Goal: Task Accomplishment & Management: Complete application form

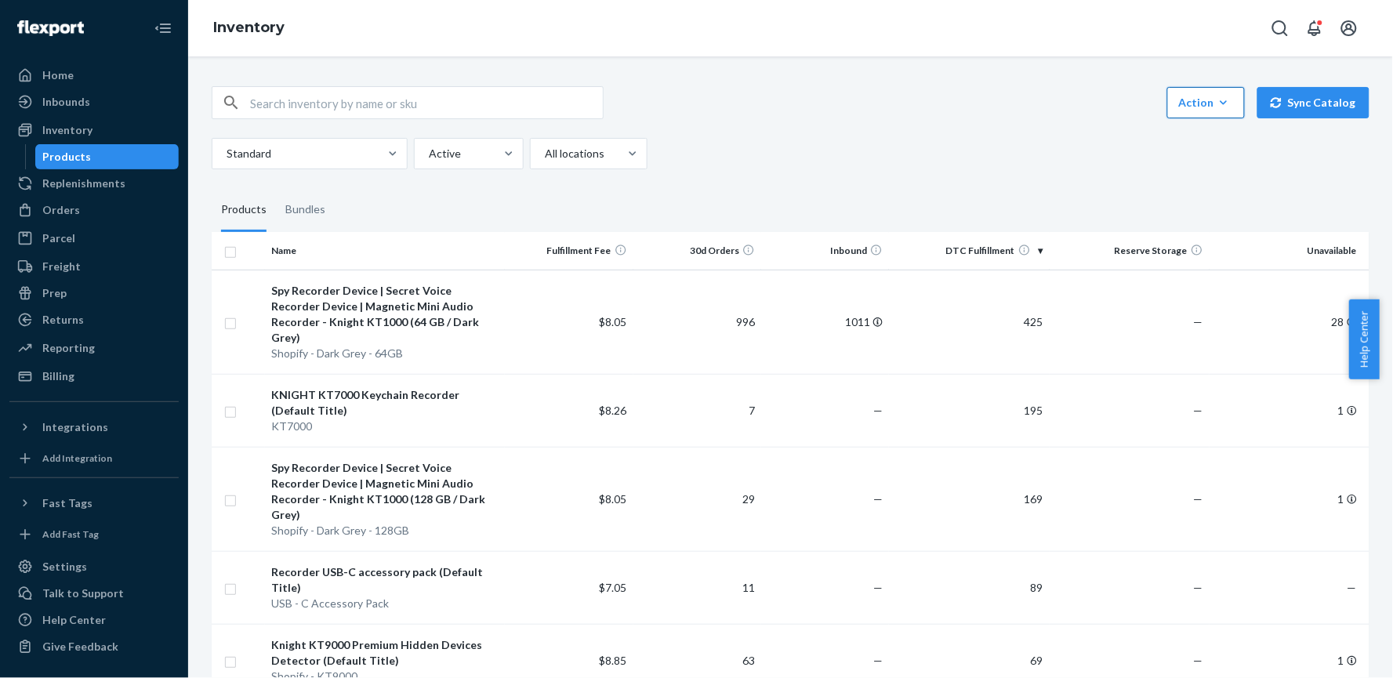
click at [1216, 110] on icon "button" at bounding box center [1224, 103] width 16 height 16
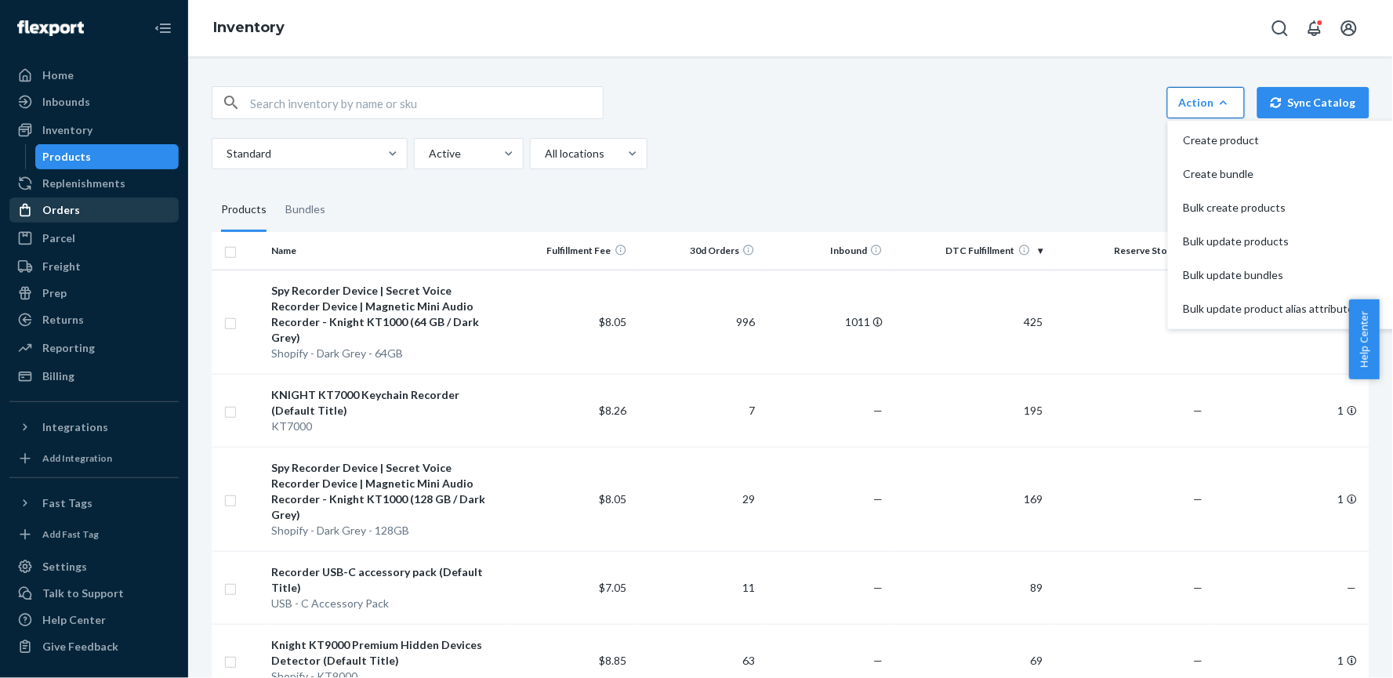
click at [64, 205] on div "Orders" at bounding box center [61, 210] width 38 height 16
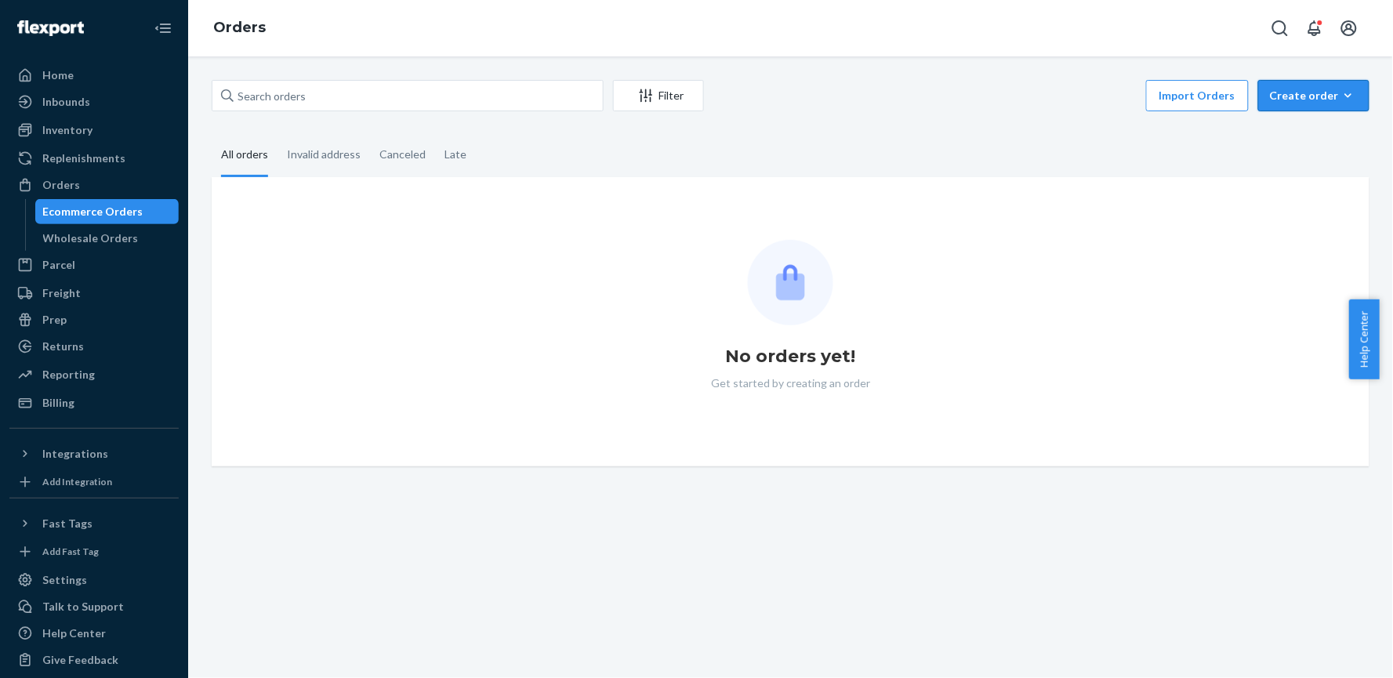
click at [1307, 91] on div "Create order" at bounding box center [1314, 96] width 88 height 16
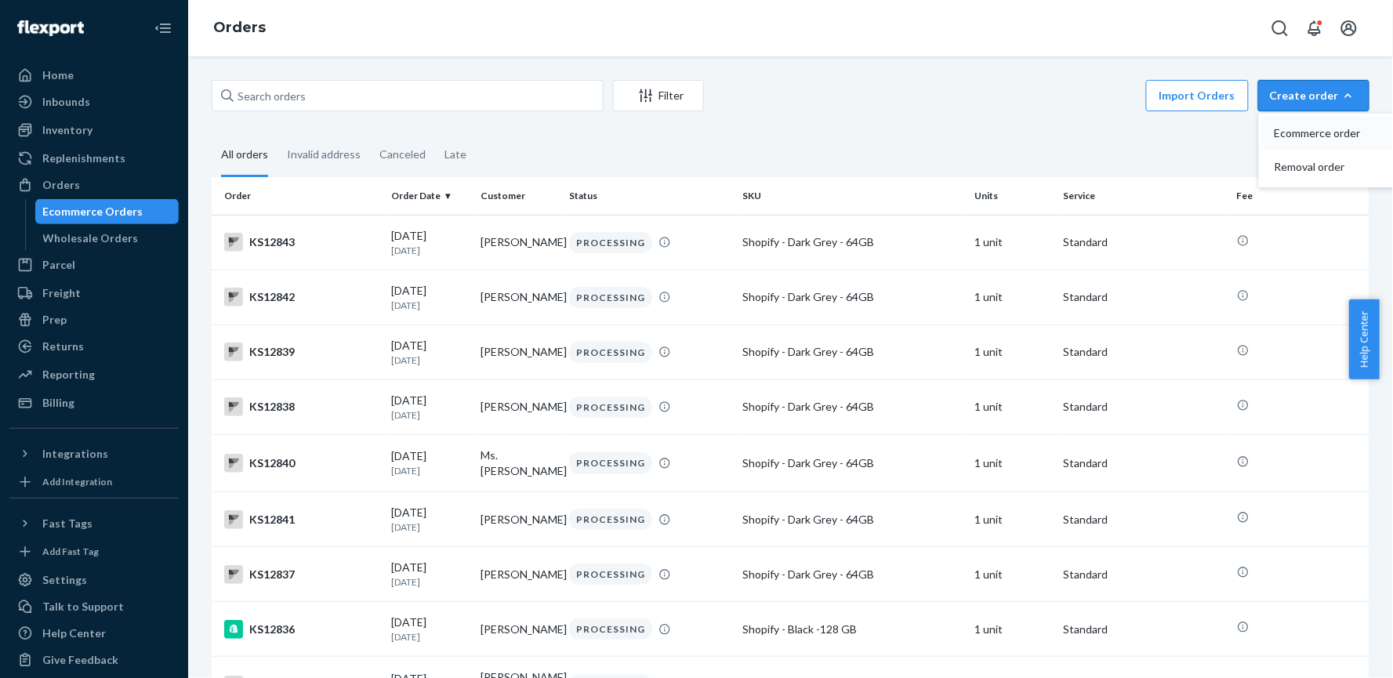
click at [1295, 129] on span "Ecommerce order" at bounding box center [1323, 133] width 97 height 11
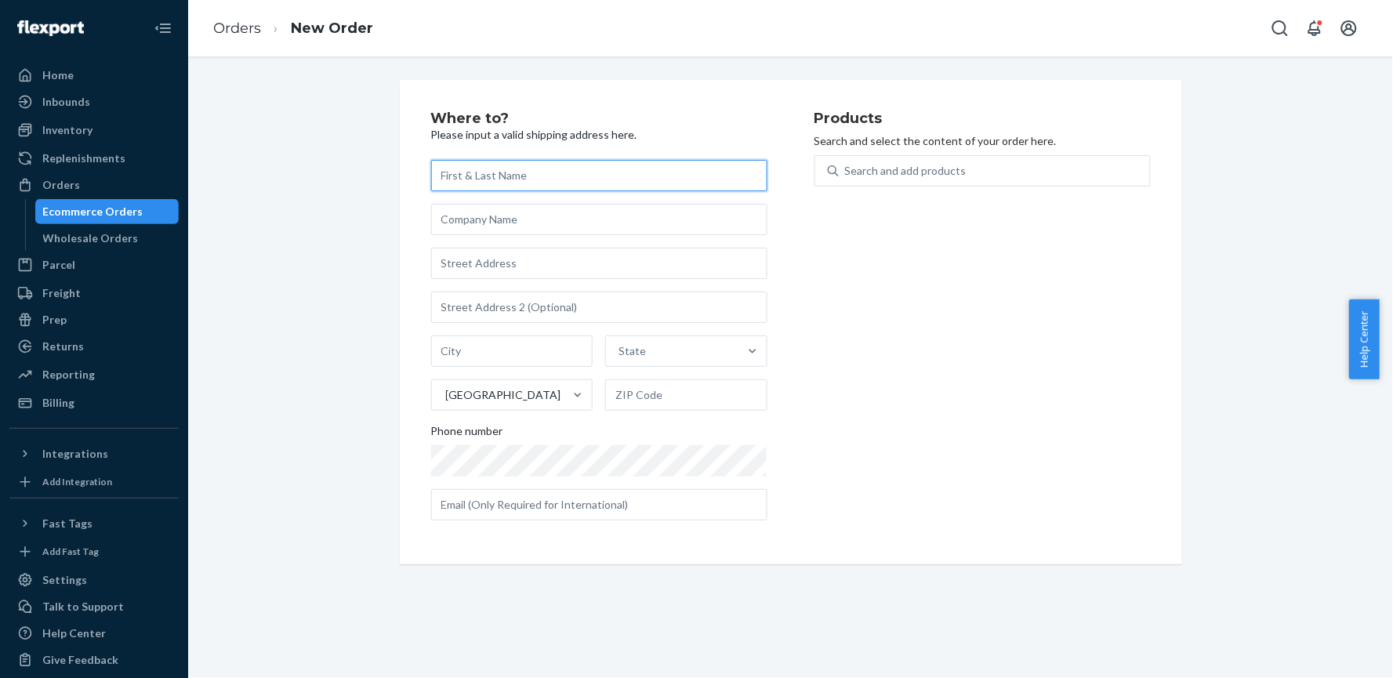
click at [510, 180] on input "text" at bounding box center [599, 175] width 336 height 31
paste input "[PERSON_NAME]"
type input "[PERSON_NAME]"
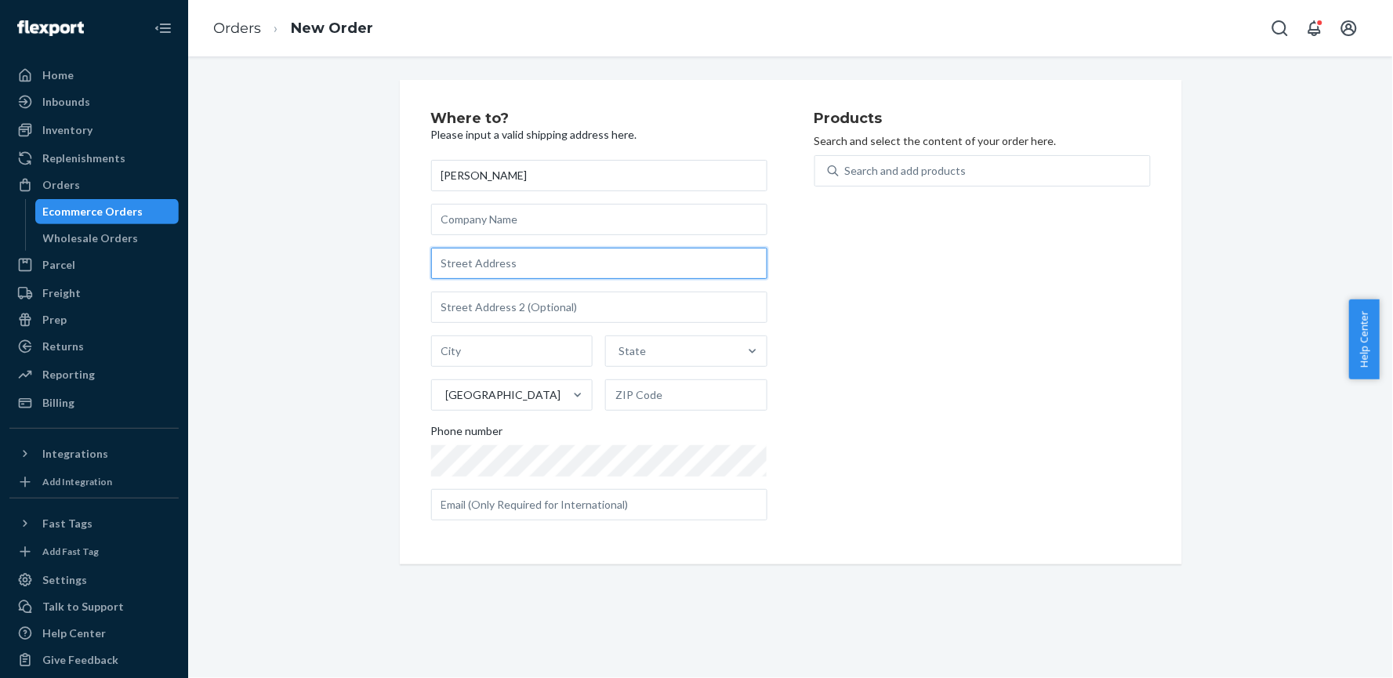
click at [518, 267] on input "text" at bounding box center [599, 263] width 336 height 31
paste input "[STREET_ADDRESS]"
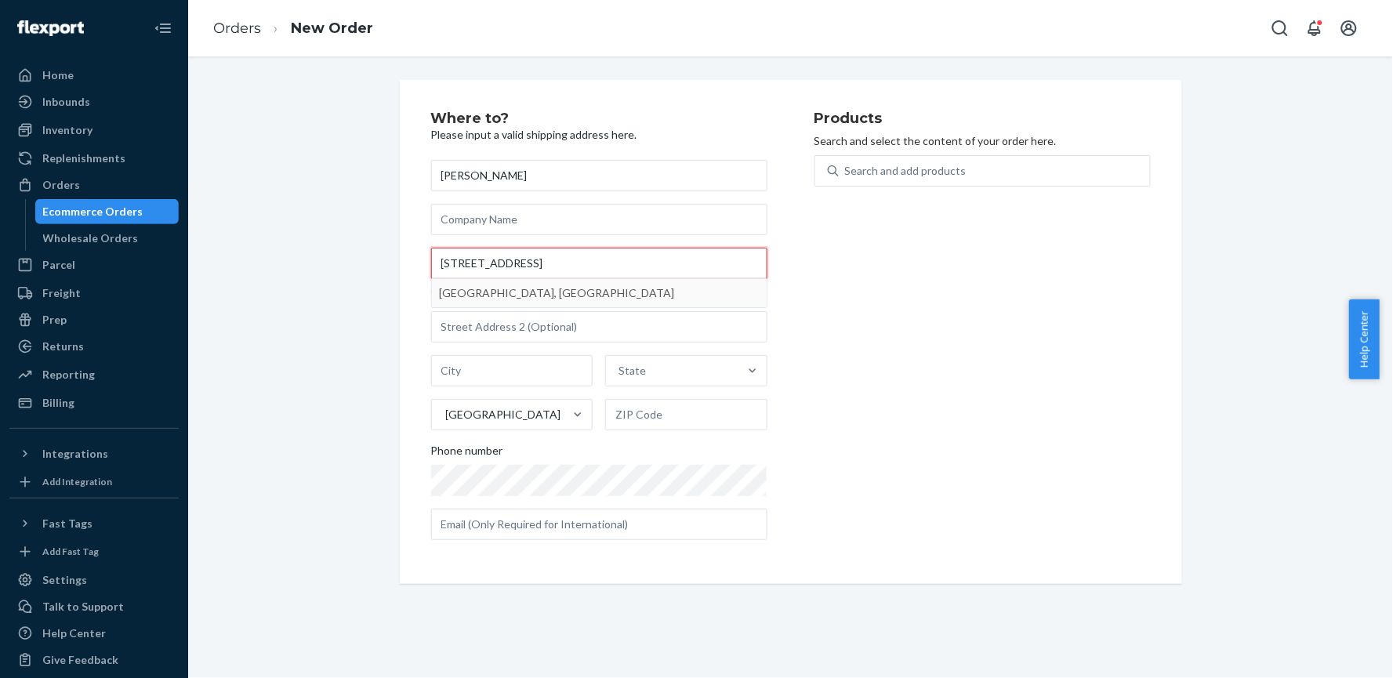
drag, startPoint x: 586, startPoint y: 256, endPoint x: 774, endPoint y: 254, distance: 188.2
click at [774, 254] on div "Where to? Please input a valid shipping address here. [PERSON_NAME] [STREET_ADD…" at bounding box center [622, 331] width 383 height 441
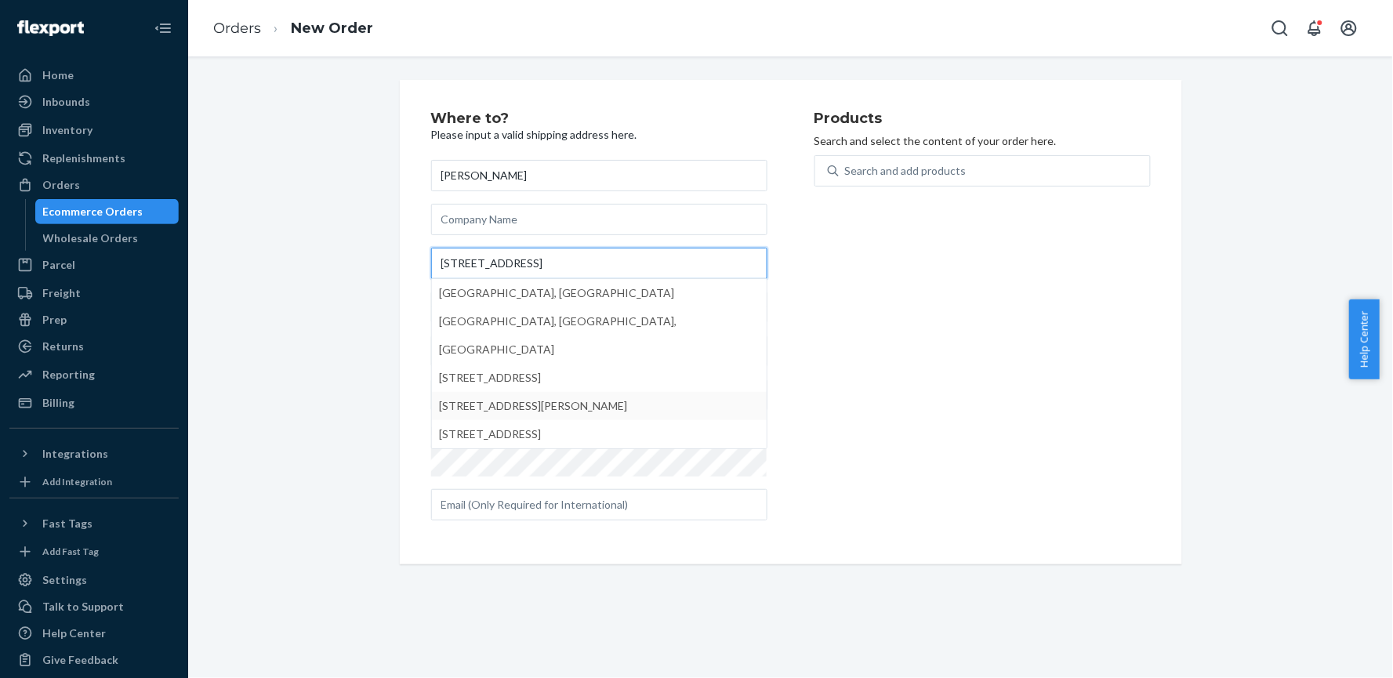
type input "[STREET_ADDRESS]"
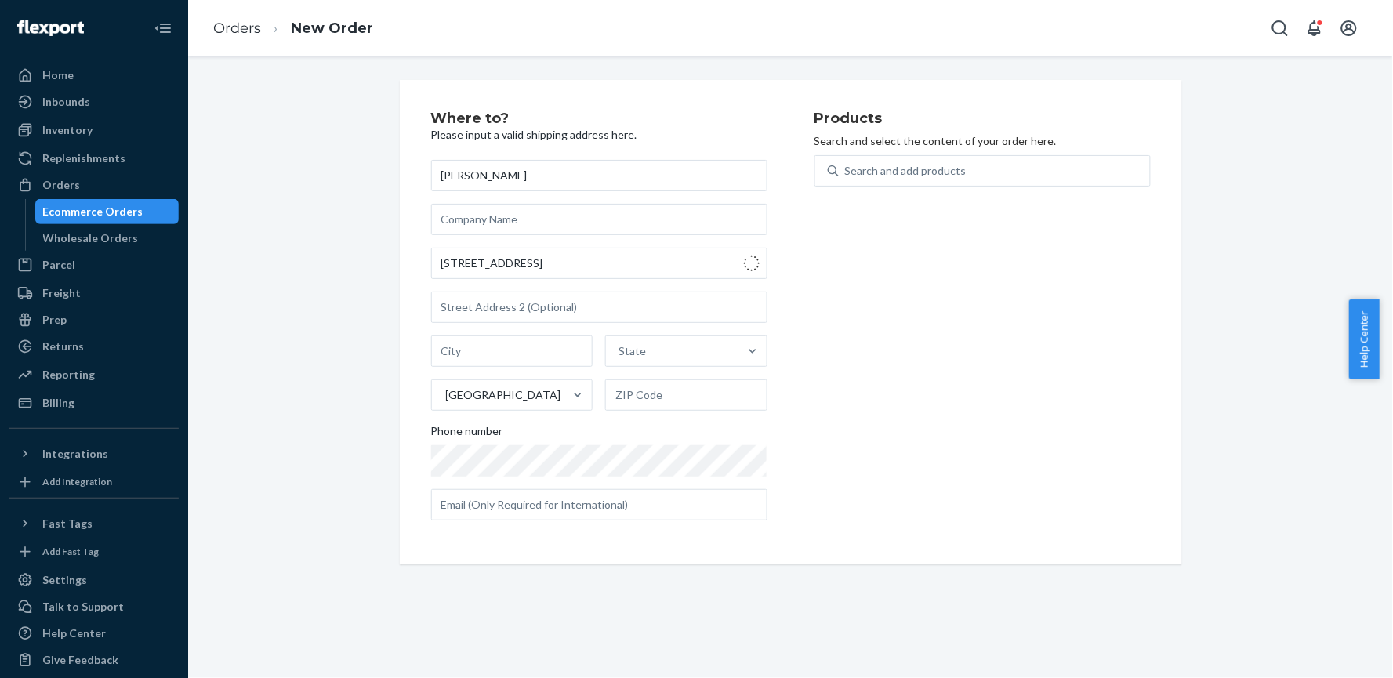
type input "Bulverde"
type input "78163"
click at [545, 260] on input "[PERSON_NAME] Forest Dr" at bounding box center [599, 263] width 336 height 31
paste input "77493-5952"
click at [568, 262] on input "77493-5952" at bounding box center [599, 263] width 336 height 31
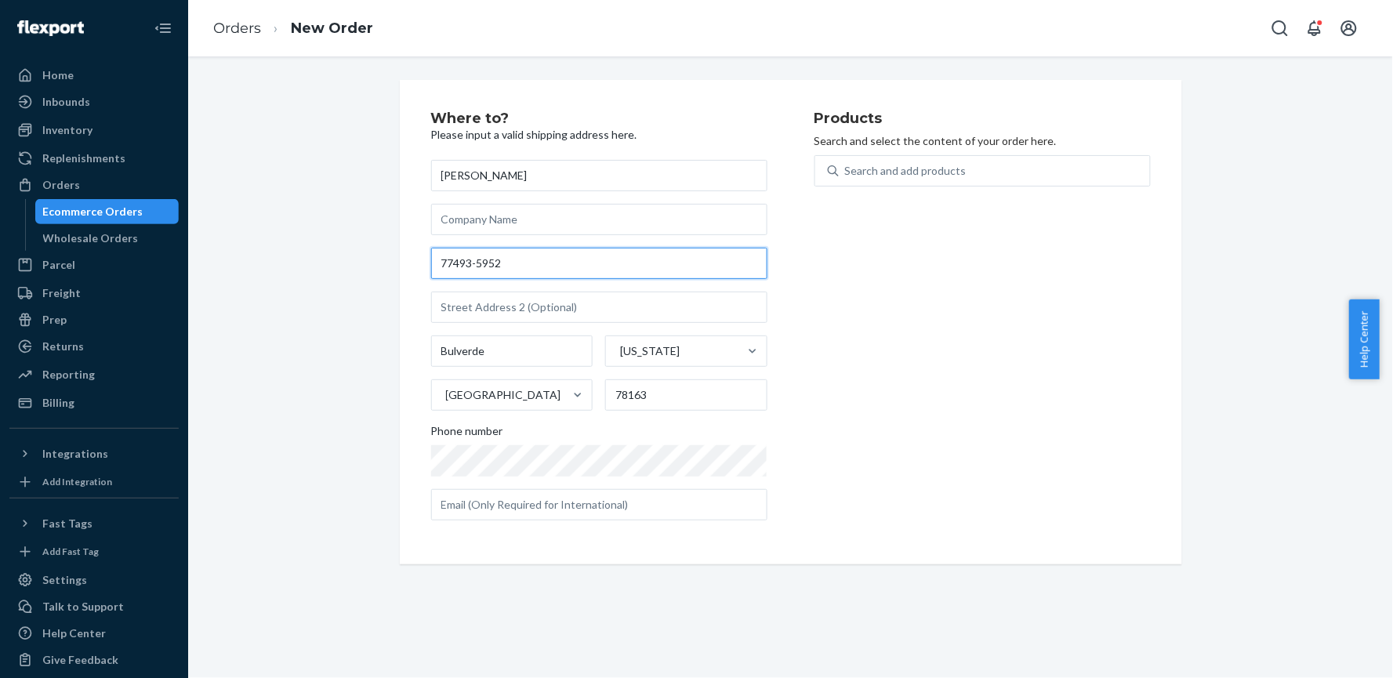
paste input "[STREET_ADDRESS]"
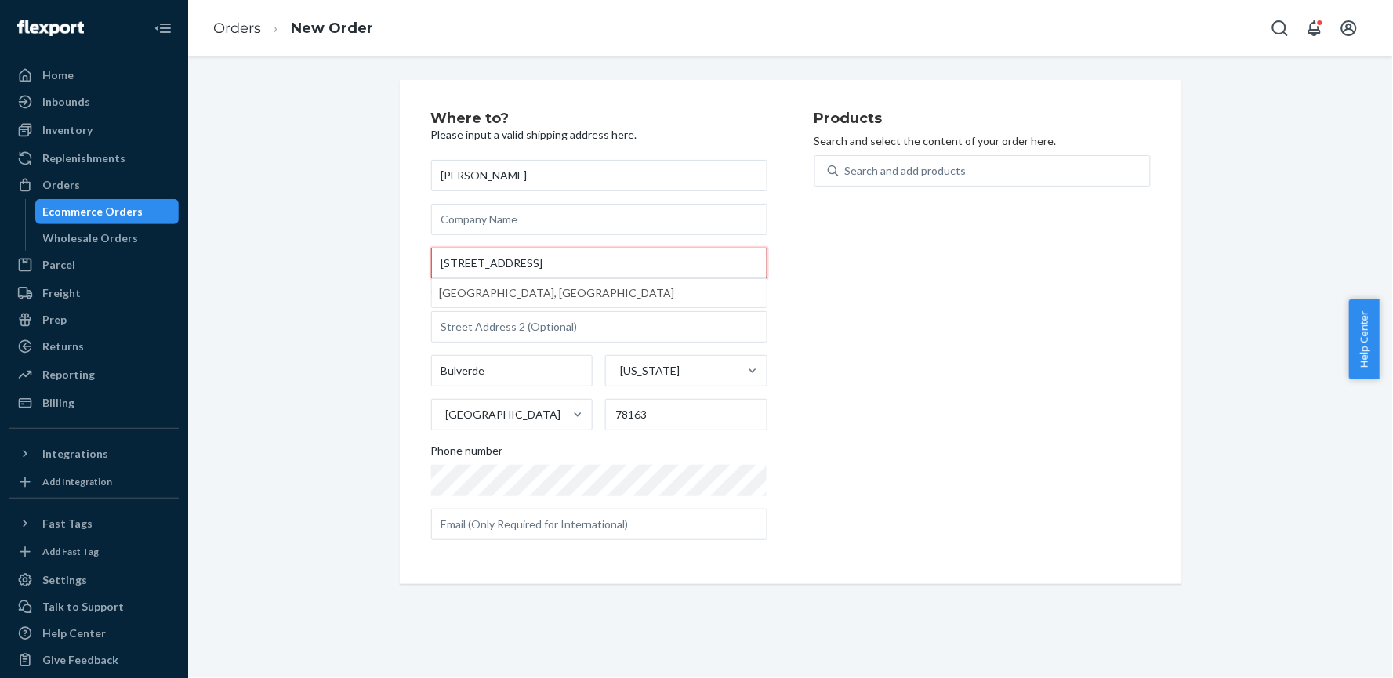
click at [578, 262] on input "[STREET_ADDRESS]" at bounding box center [599, 263] width 336 height 31
click at [581, 263] on input "[STREET_ADDRESS]" at bounding box center [599, 263] width 336 height 31
drag, startPoint x: 585, startPoint y: 263, endPoint x: 835, endPoint y: 249, distance: 250.6
click at [835, 249] on div "Where to? Please input a valid shipping address here. [PERSON_NAME] [STREET_ADD…" at bounding box center [791, 331] width 720 height 441
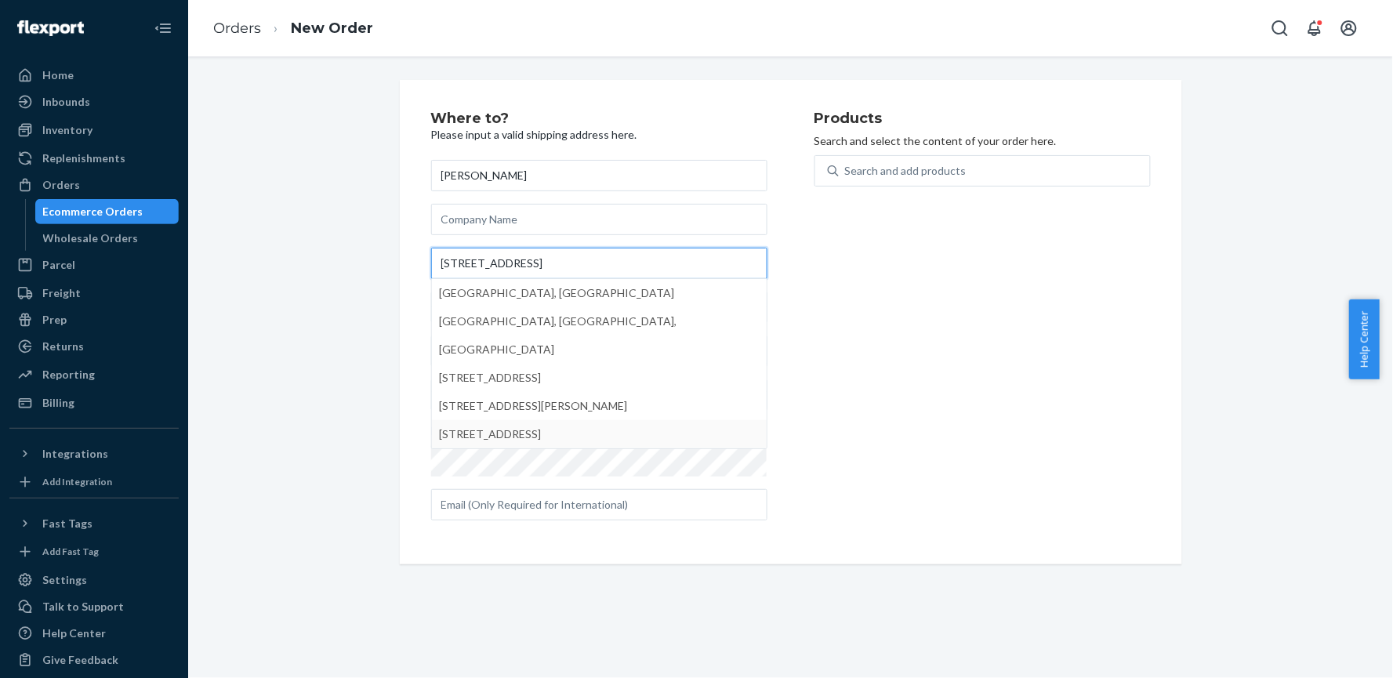
type input "[STREET_ADDRESS]"
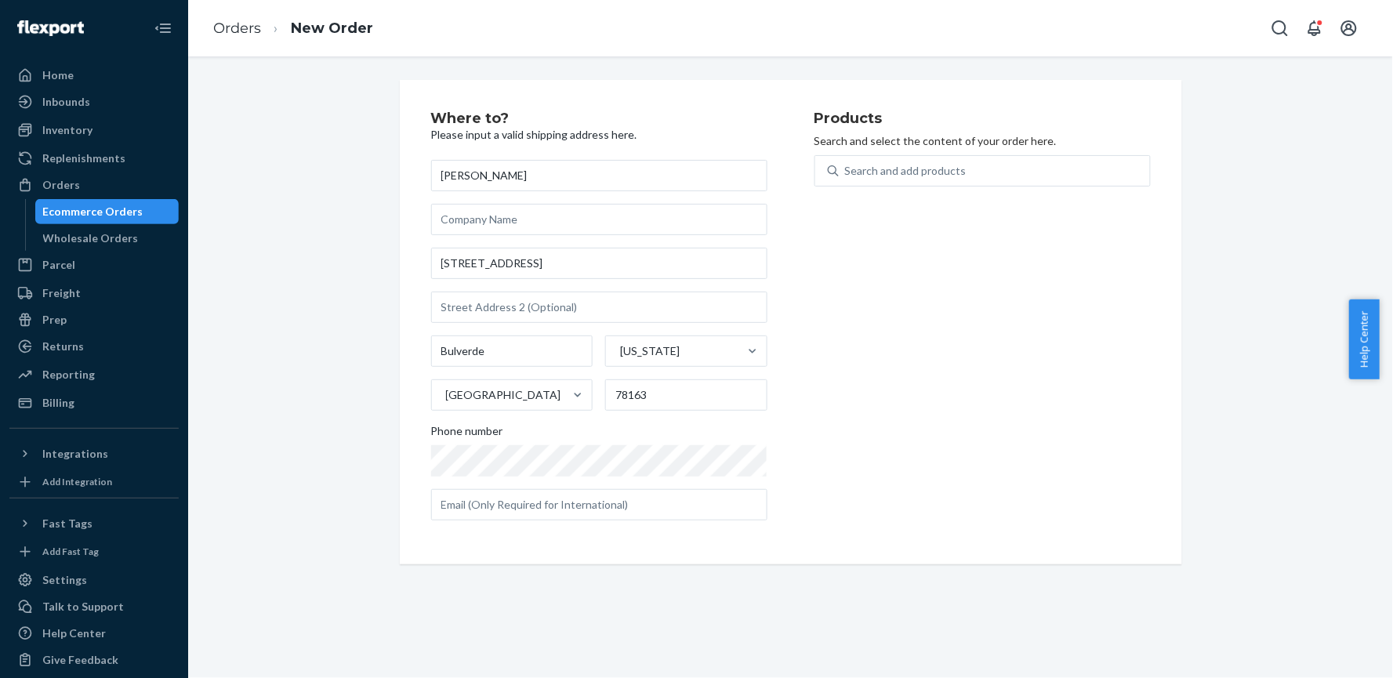
click at [968, 348] on div "Products Search and select the content of your order here. Search and add produ…" at bounding box center [983, 322] width 336 height 422
click at [680, 401] on input "78163" at bounding box center [686, 395] width 162 height 31
paste input "7493-5952"
type input "77493-5952"
click at [1052, 322] on div "Products Search and select the content of your order here. Search and add produ…" at bounding box center [983, 322] width 336 height 422
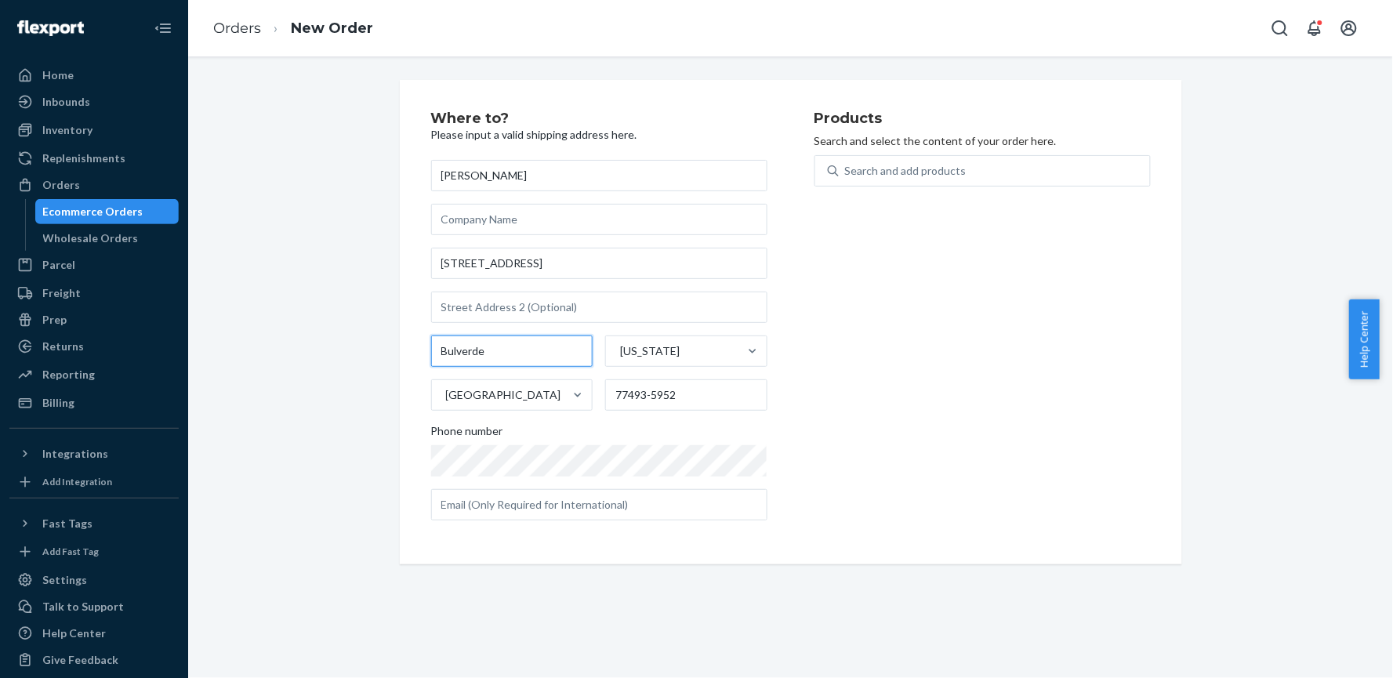
click at [512, 362] on input "Bulverde" at bounding box center [512, 351] width 162 height 31
type input "Katy"
click at [1117, 349] on div "Products Search and select the content of your order here. Search and add produ…" at bounding box center [983, 322] width 336 height 422
click at [884, 317] on div "Products Search and select the content of your order here. Search and add produ…" at bounding box center [983, 322] width 336 height 422
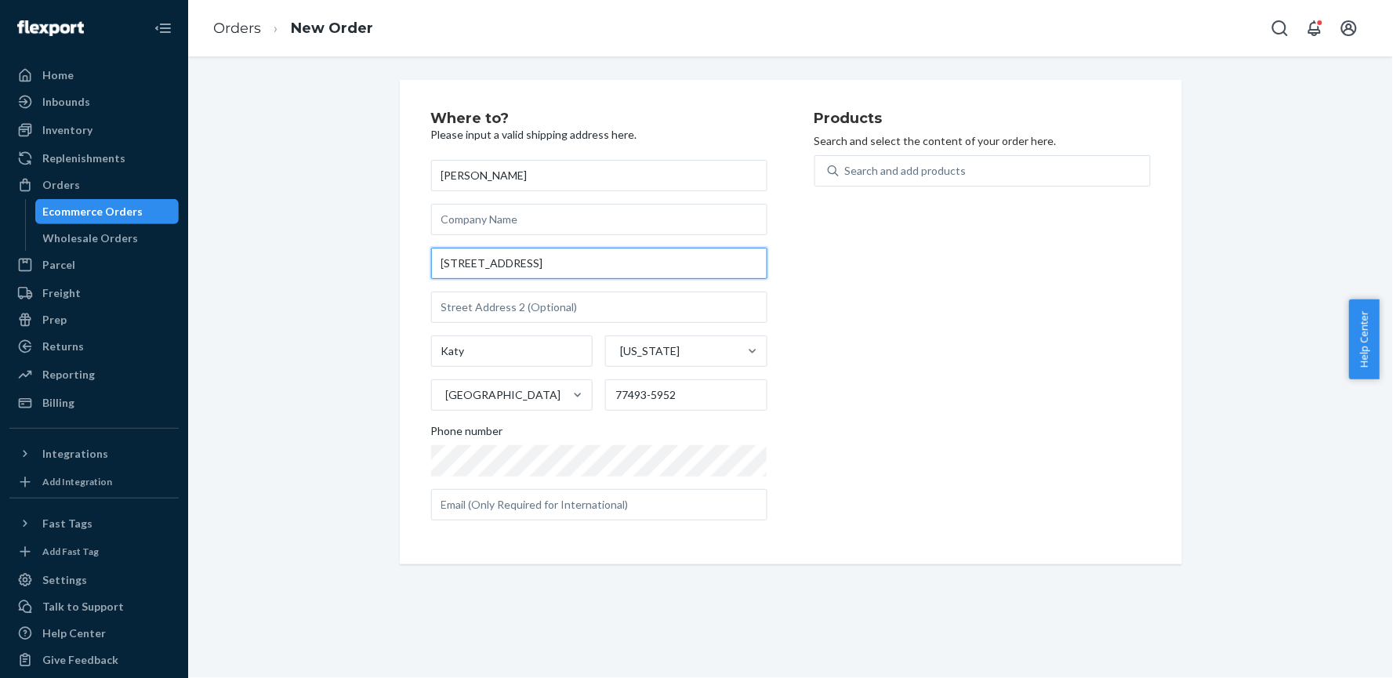
drag, startPoint x: 543, startPoint y: 262, endPoint x: 793, endPoint y: 238, distance: 251.3
click at [793, 238] on div "Where to? Please input a valid shipping address here. [PERSON_NAME] [STREET_ADD…" at bounding box center [622, 322] width 383 height 422
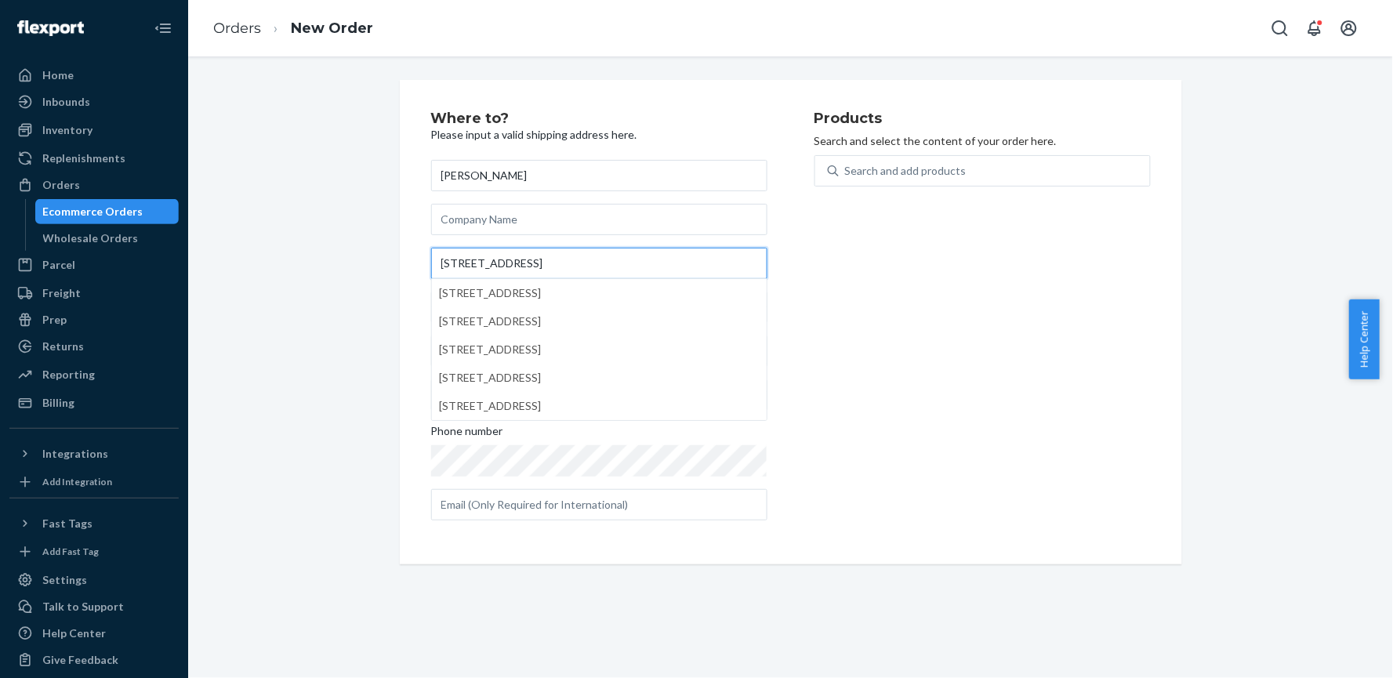
type input "[STREET_ADDRESS]"
click at [970, 331] on div "Products Search and select the content of your order here. Search and add produ…" at bounding box center [983, 322] width 336 height 422
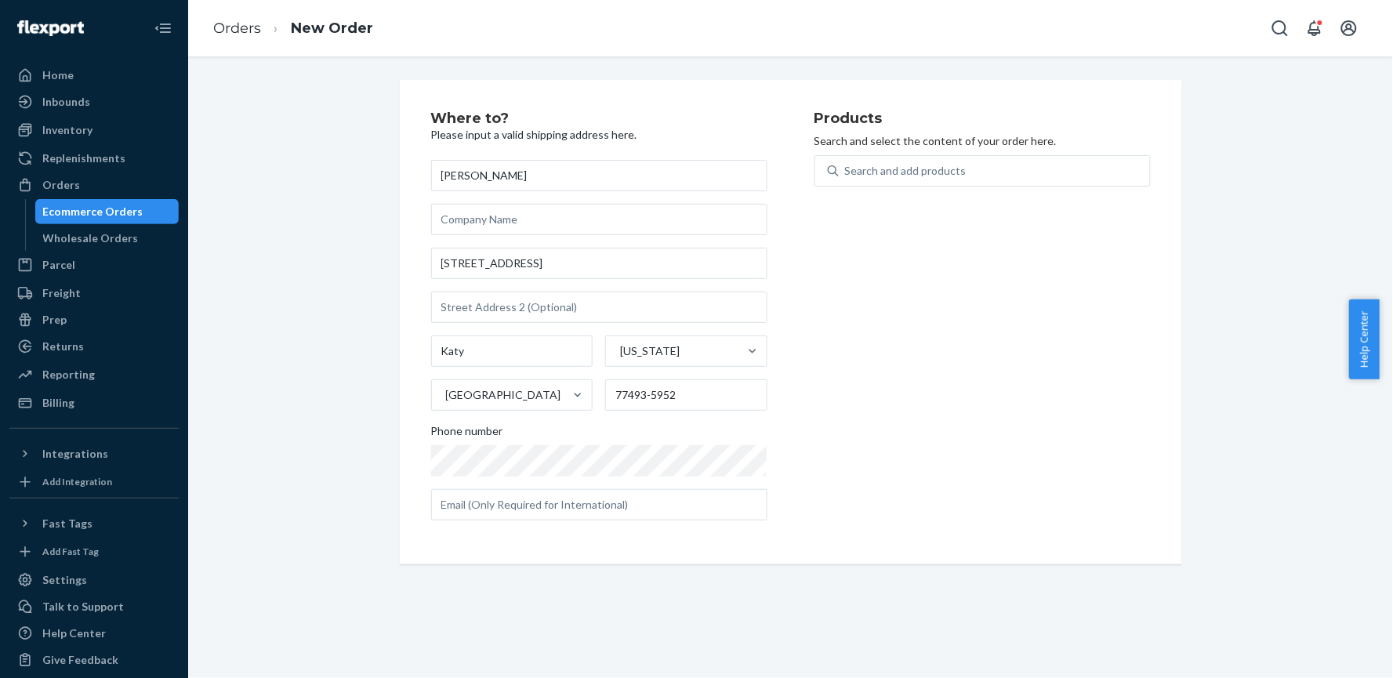
click at [985, 384] on div "Products Search and select the content of your order here. Search and add produ…" at bounding box center [983, 322] width 336 height 422
click at [938, 185] on div "Search and add products" at bounding box center [983, 170] width 336 height 31
click at [847, 179] on input "0 results available. Use Up and Down to choose options, press Enter to select t…" at bounding box center [846, 171] width 2 height 16
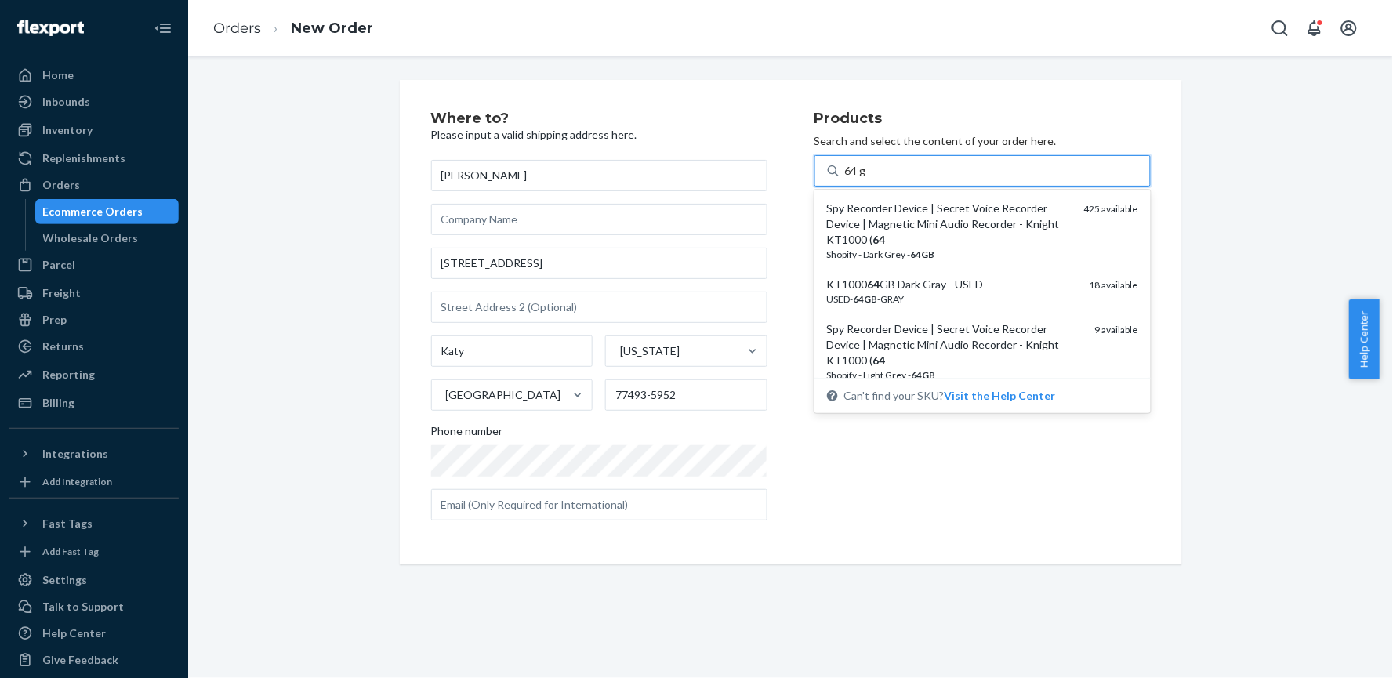
type input "64 gb"
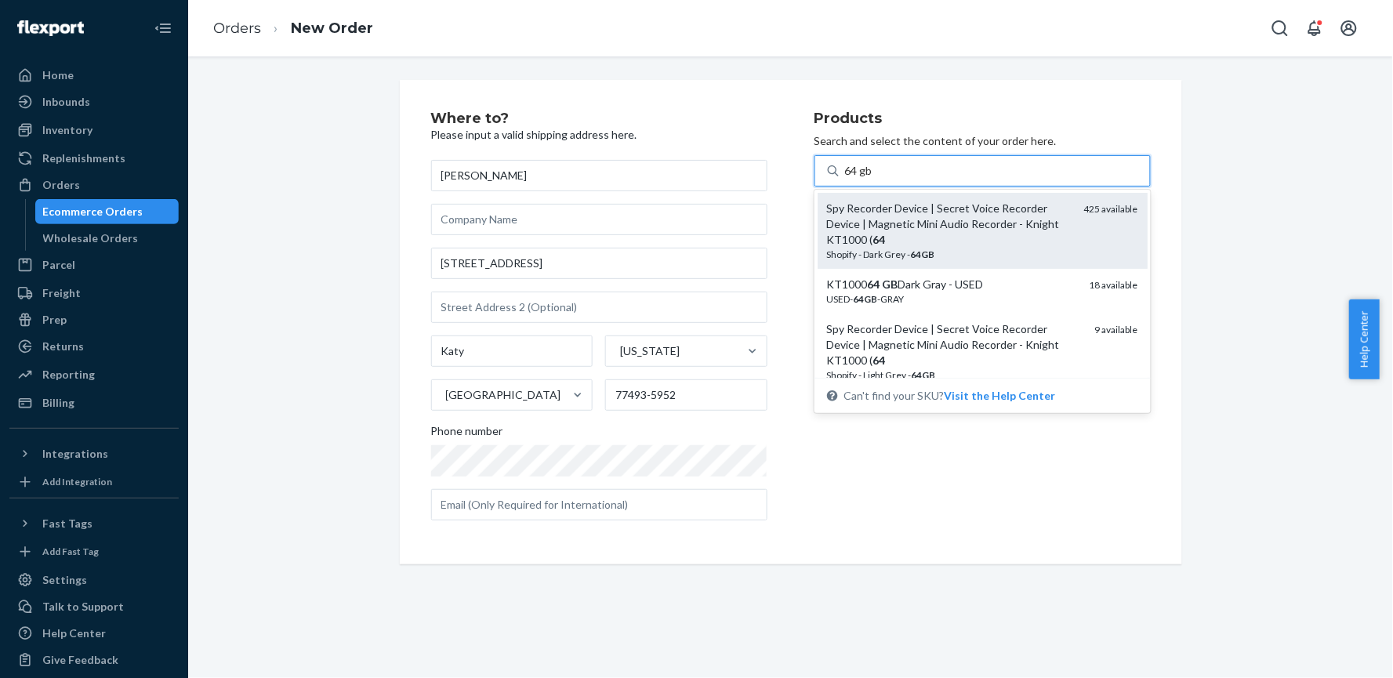
click at [925, 221] on div "Spy Recorder Device | Secret Voice Recorder Device | Magnetic Mini Audio Record…" at bounding box center [949, 224] width 245 height 47
click at [874, 179] on input "64 gb" at bounding box center [859, 171] width 28 height 16
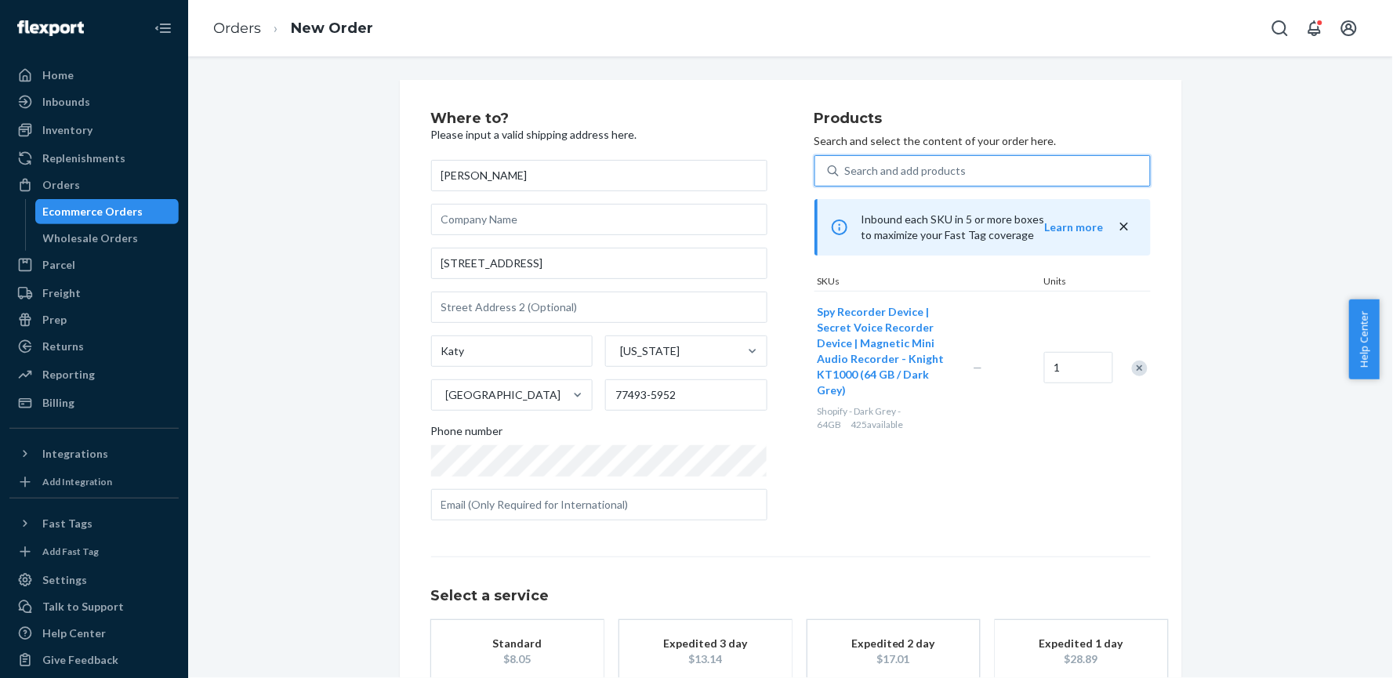
click at [1077, 580] on div "Select a service Standard $8.05 Expedited 3 day $13.14 Expedited 2 day $17.01 E…" at bounding box center [791, 620] width 720 height 126
click at [966, 483] on div "Products Search and select the content of your order here. Search and add produ…" at bounding box center [983, 322] width 336 height 422
click at [955, 474] on div "Products Search and select the content of your order here. Search and add produ…" at bounding box center [983, 322] width 336 height 422
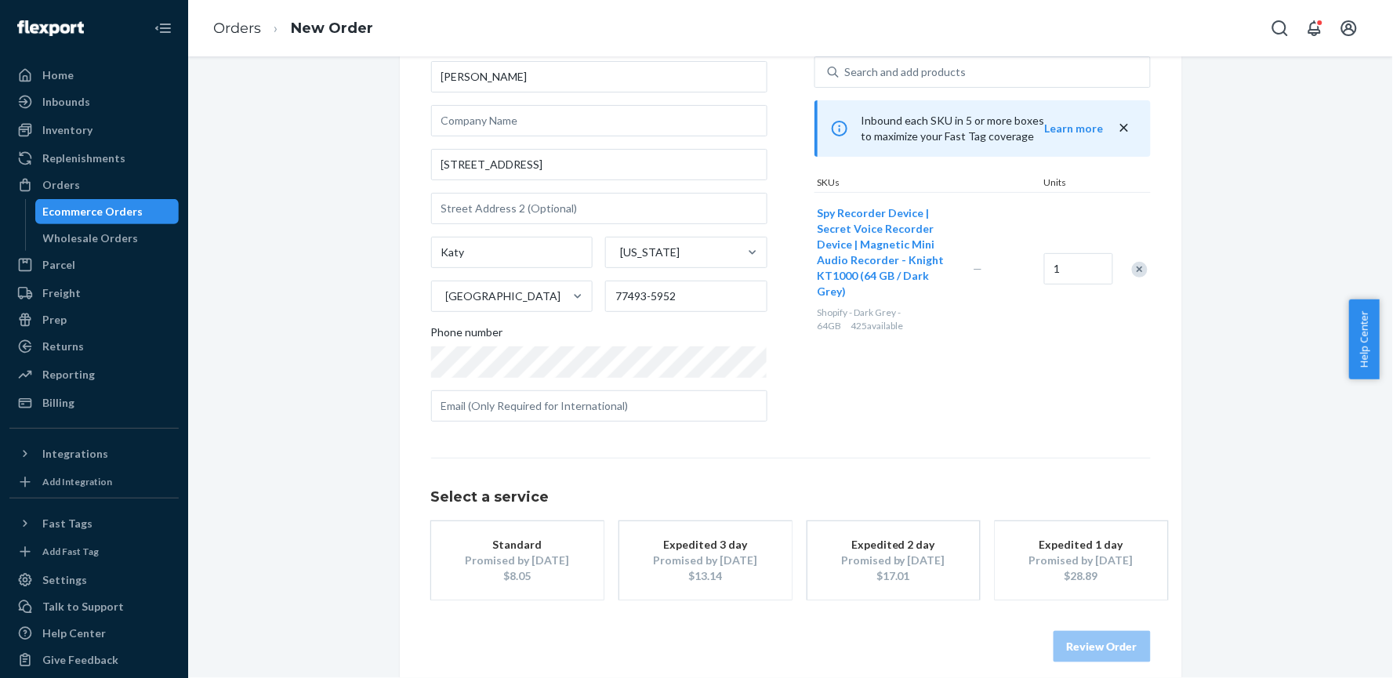
scroll to position [113, 0]
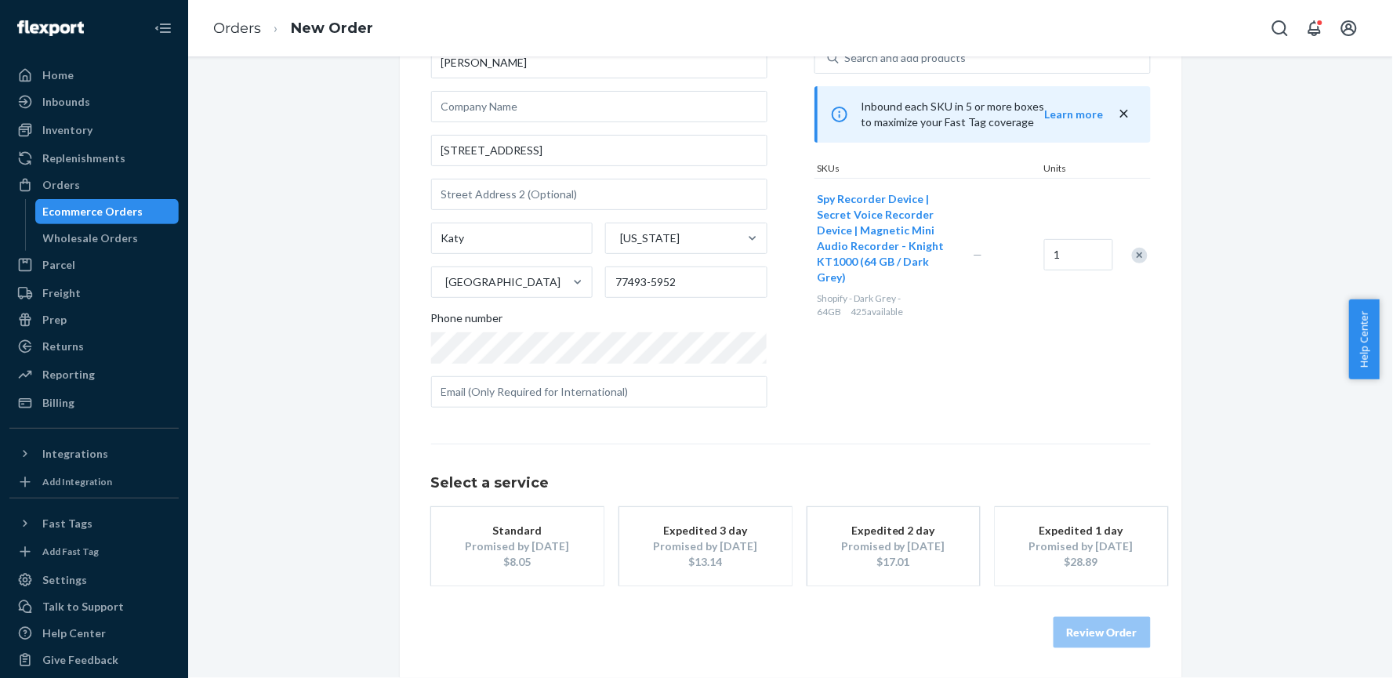
click at [471, 539] on div "Promised by [DATE]" at bounding box center [517, 547] width 125 height 16
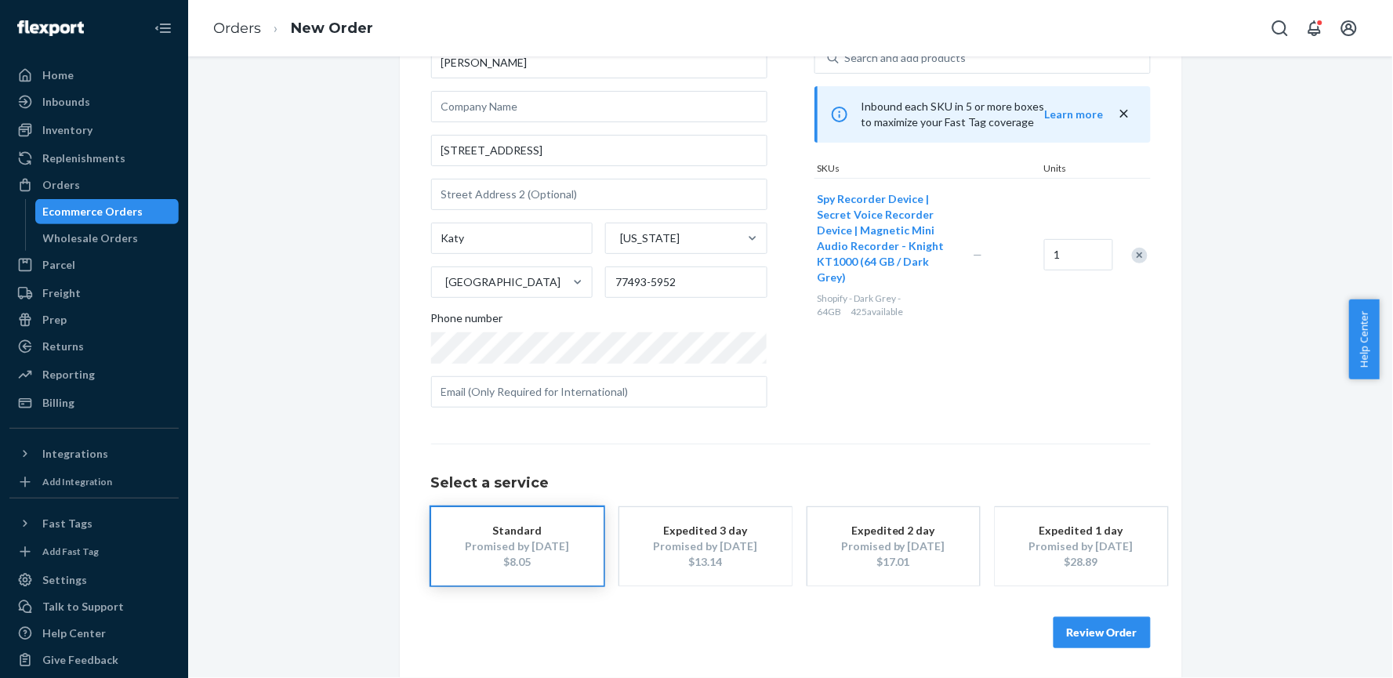
click at [1077, 638] on button "Review Order" at bounding box center [1102, 632] width 97 height 31
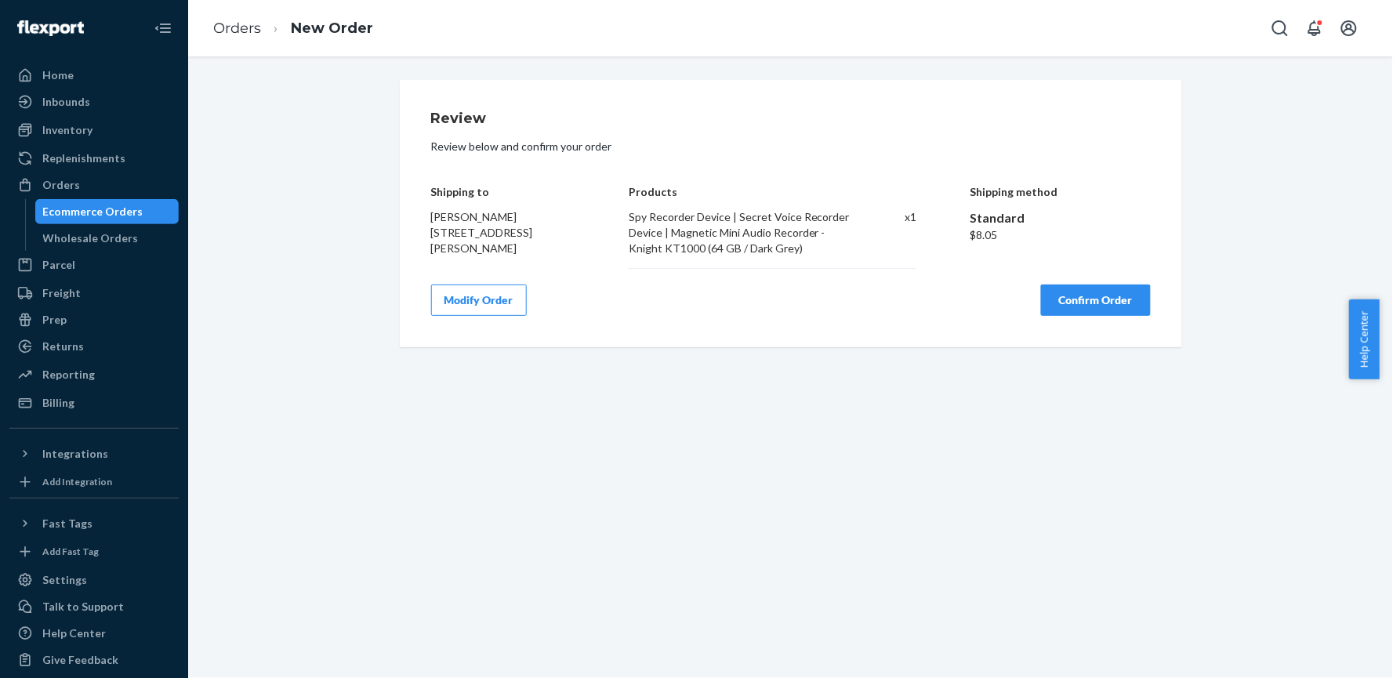
click at [1086, 298] on button "Confirm Order" at bounding box center [1096, 300] width 110 height 31
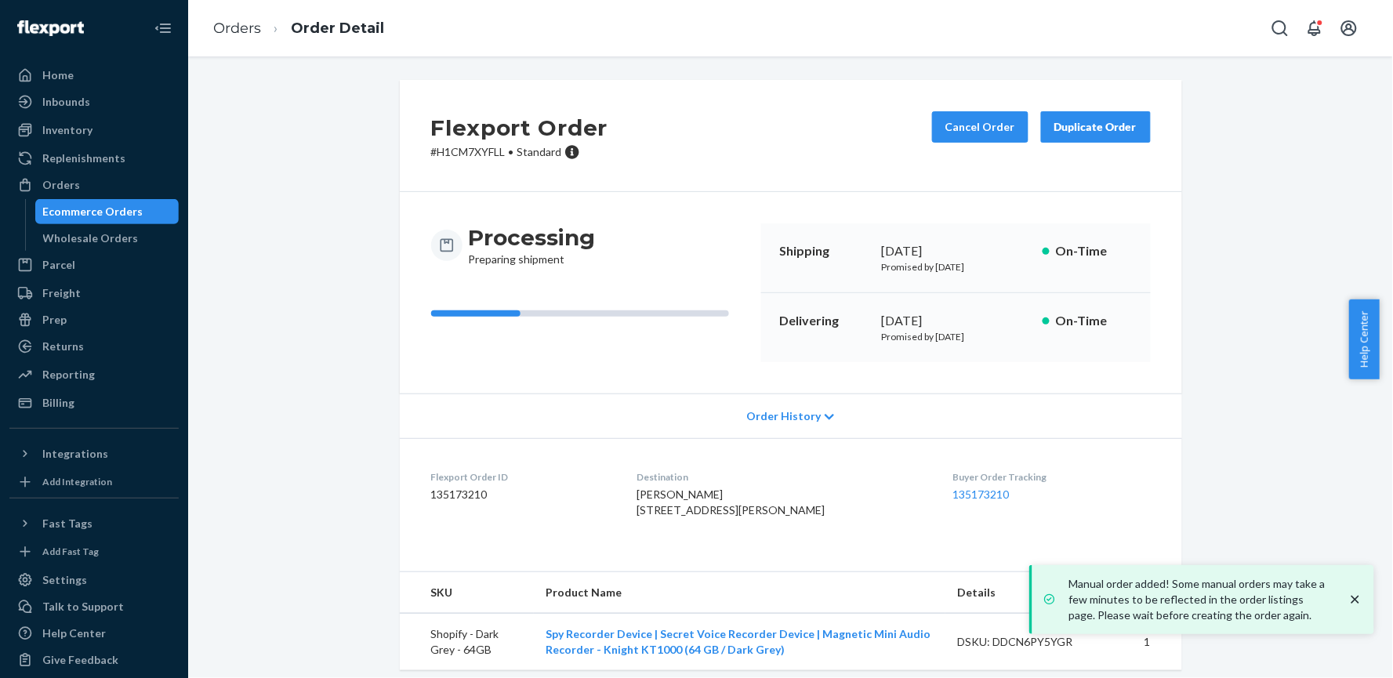
click at [465, 153] on p "# H1CM7XYFLL • Standard" at bounding box center [519, 152] width 177 height 16
copy p "H1CM7XYFLL"
